Goal: Find contact information: Find contact information

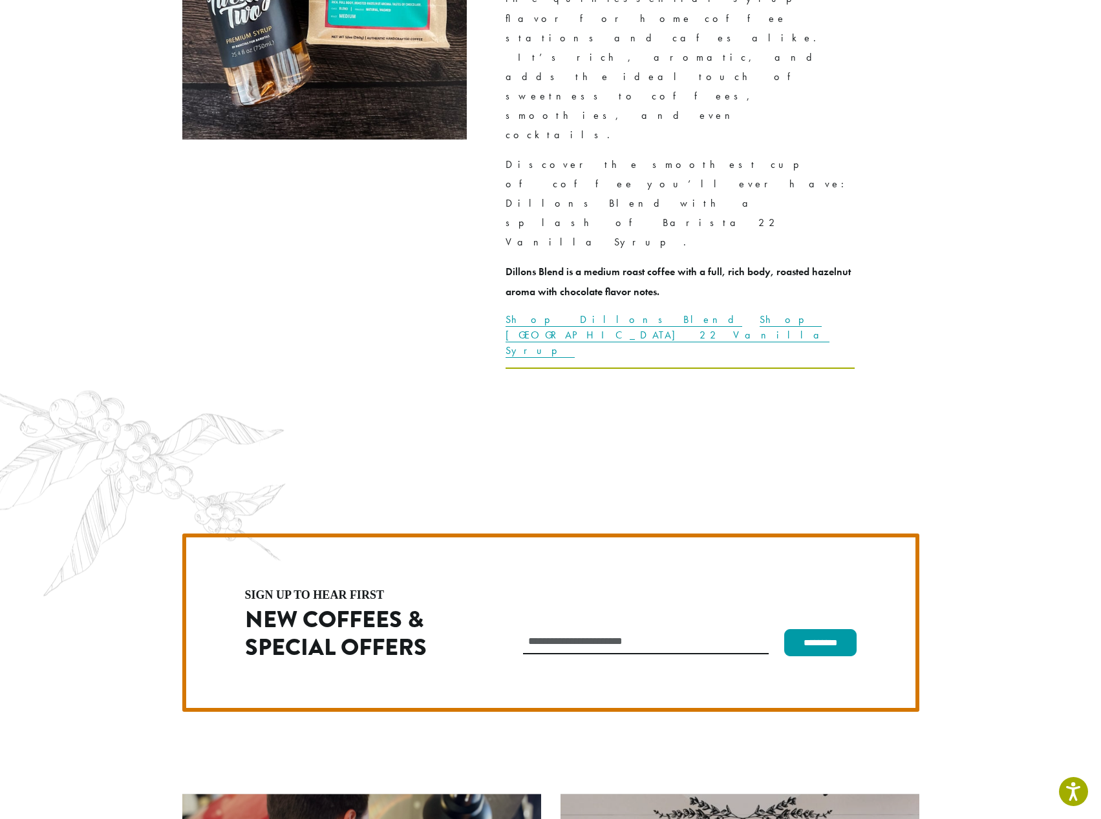
scroll to position [3652, 0]
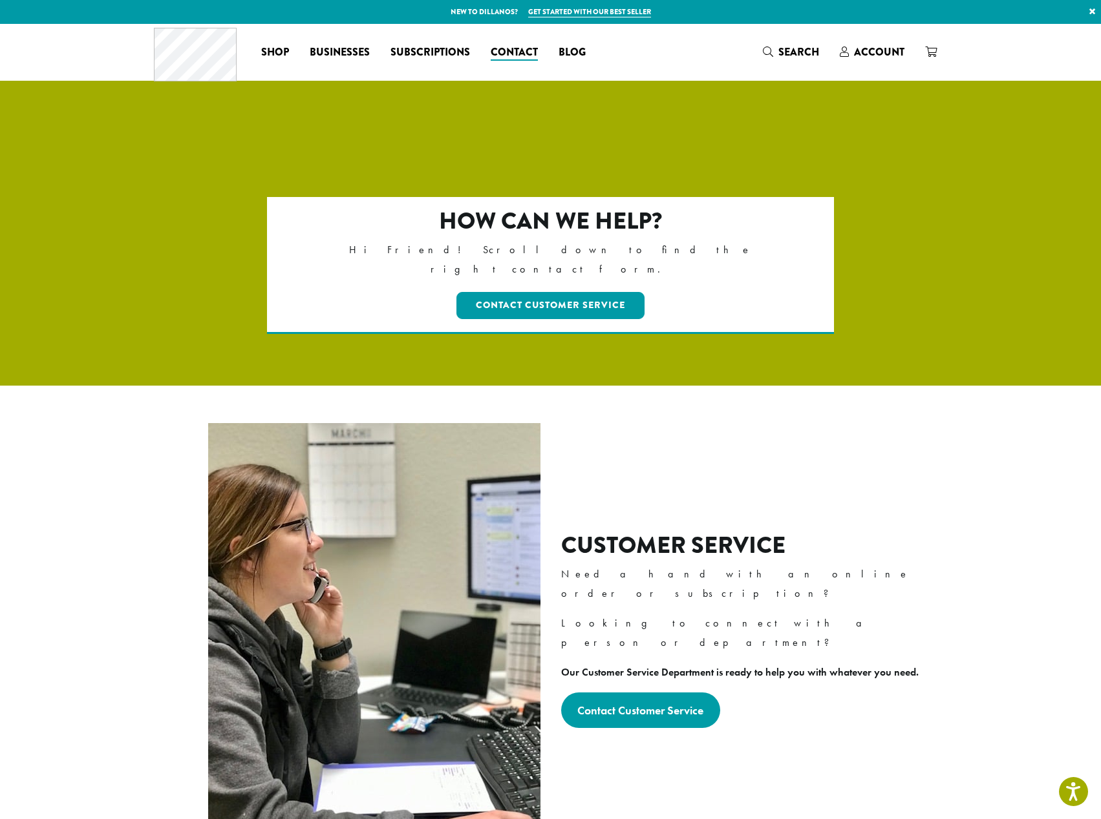
click at [730, 418] on div "Customer Service Need a hand with an online order or subscription? Looking to c…" at bounding box center [551, 630] width 756 height 424
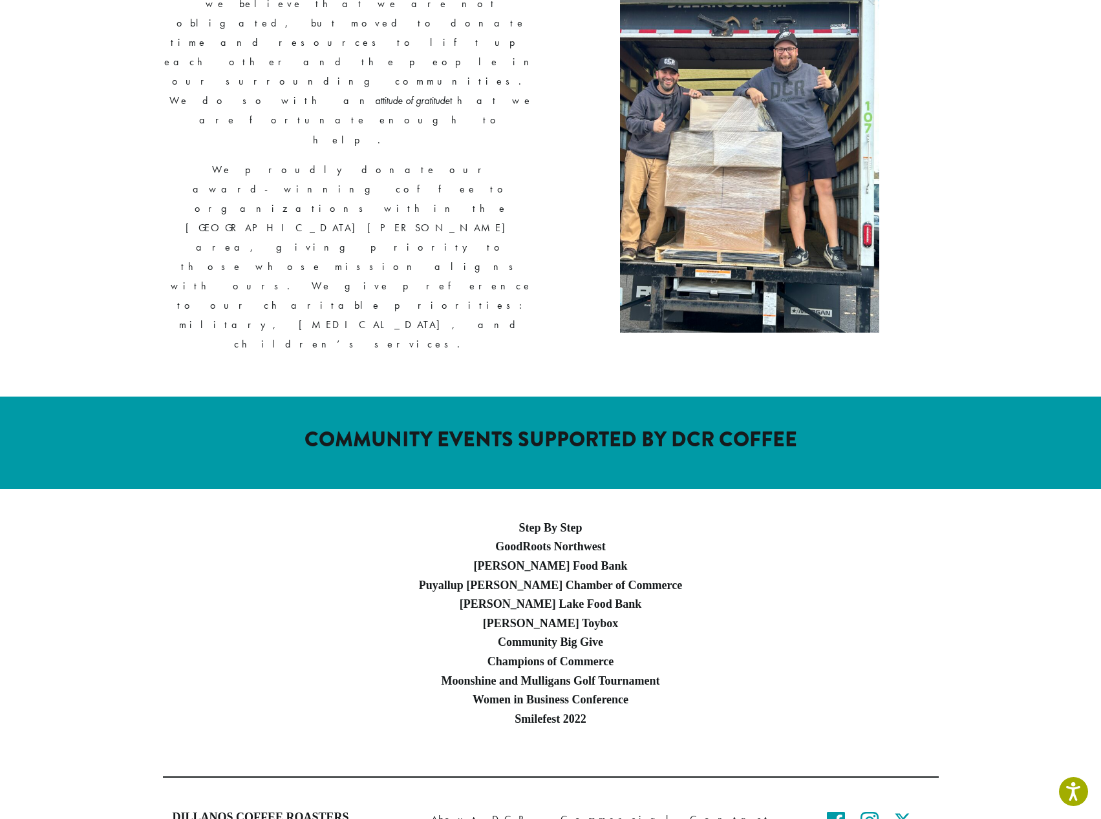
scroll to position [470, 0]
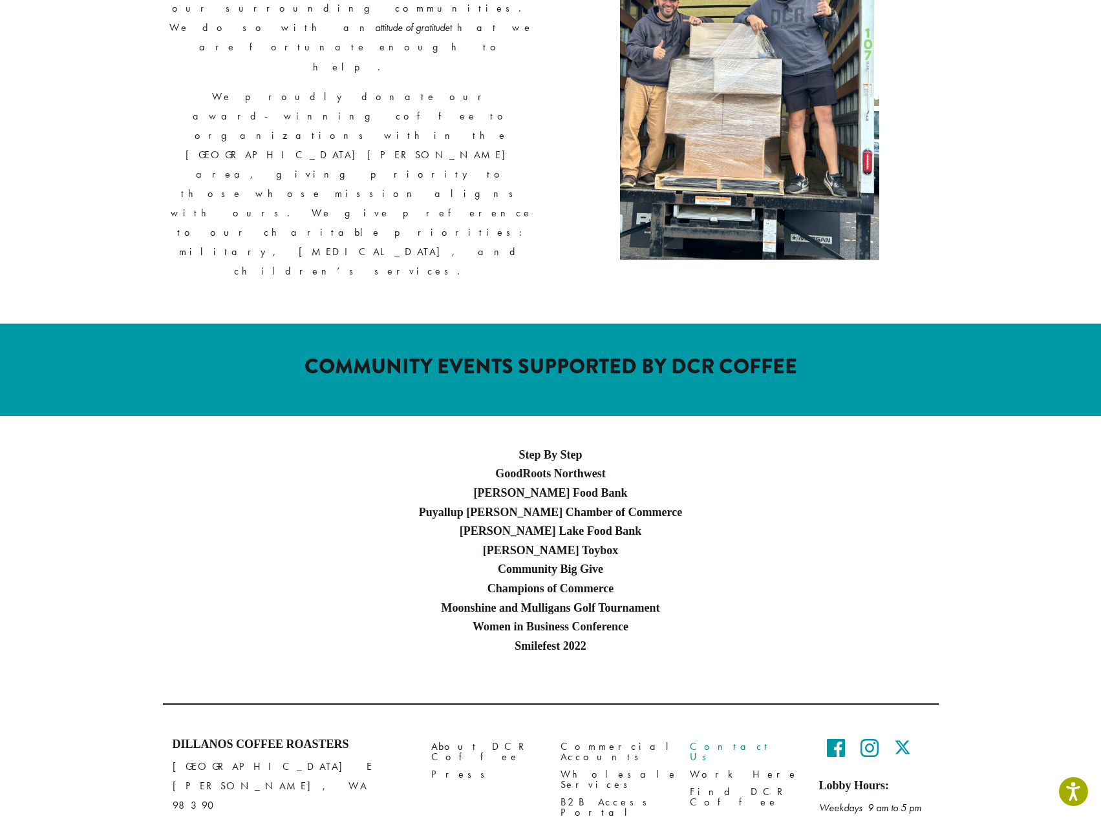
click at [719, 738] on link "Contact Us" at bounding box center [745, 752] width 110 height 28
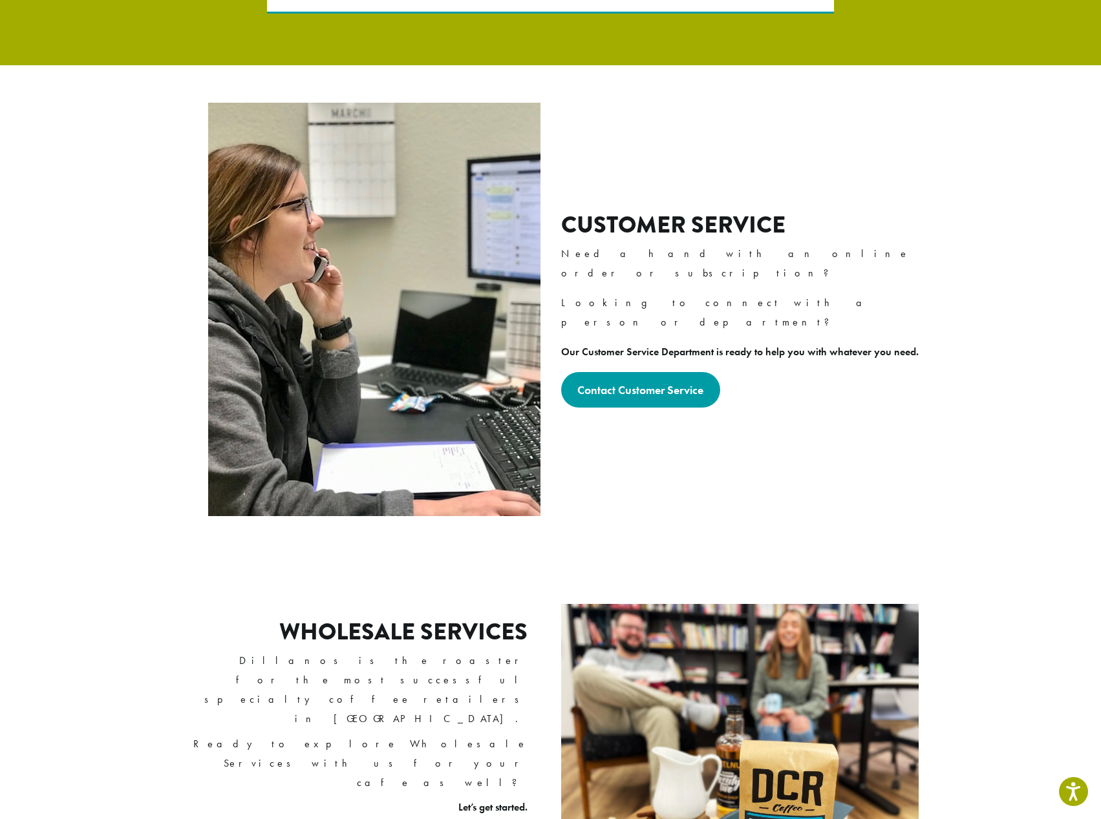
scroll to position [323, 0]
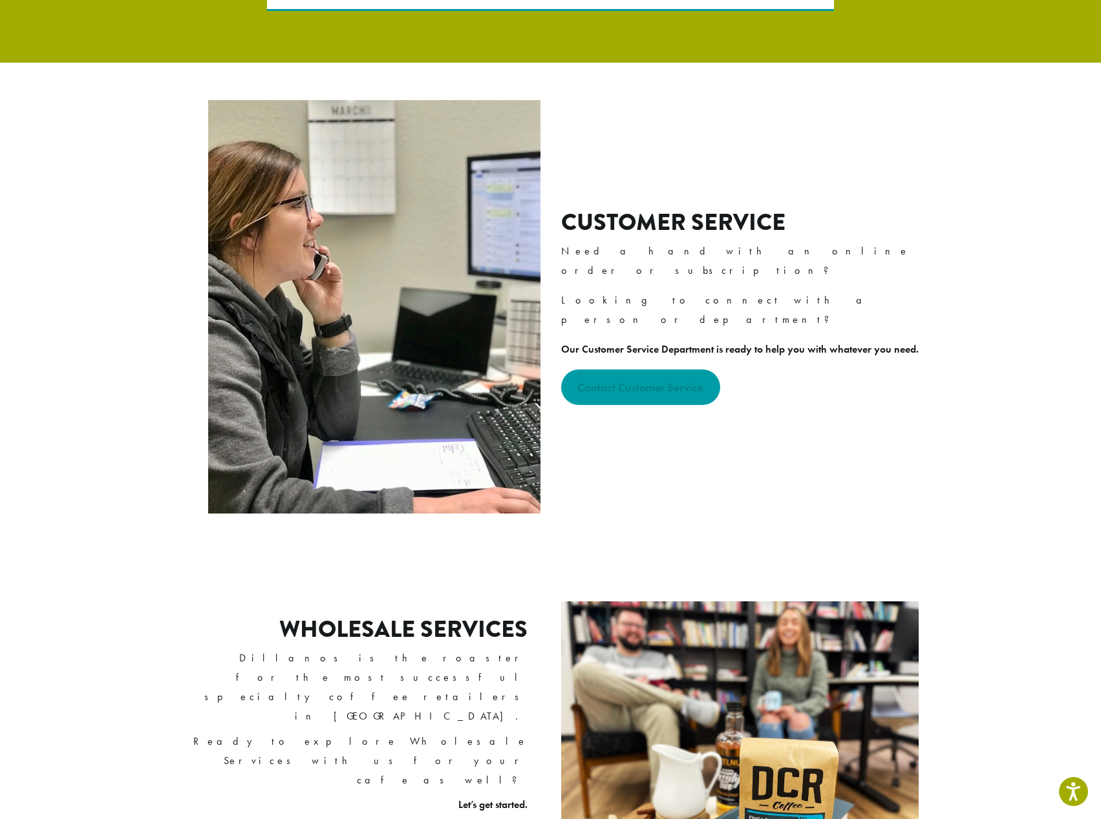
click at [644, 380] on strong "Contact Customer Service" at bounding box center [640, 387] width 126 height 15
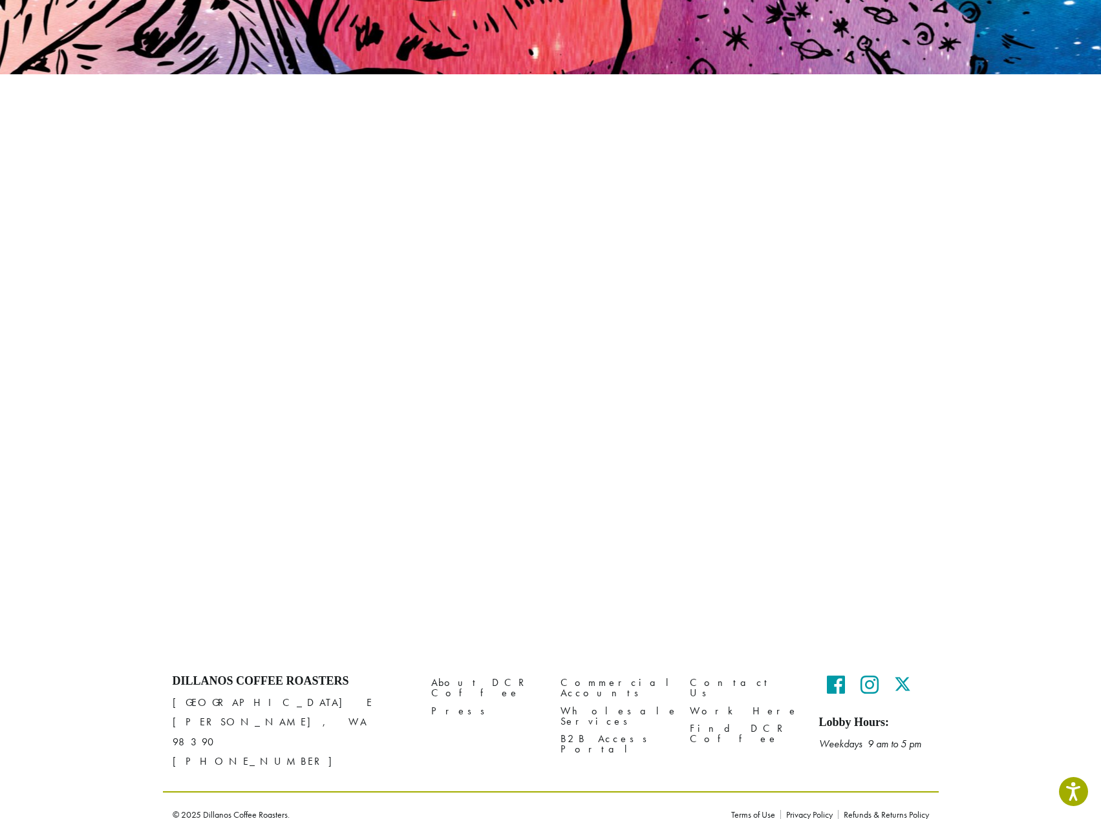
scroll to position [299, 0]
